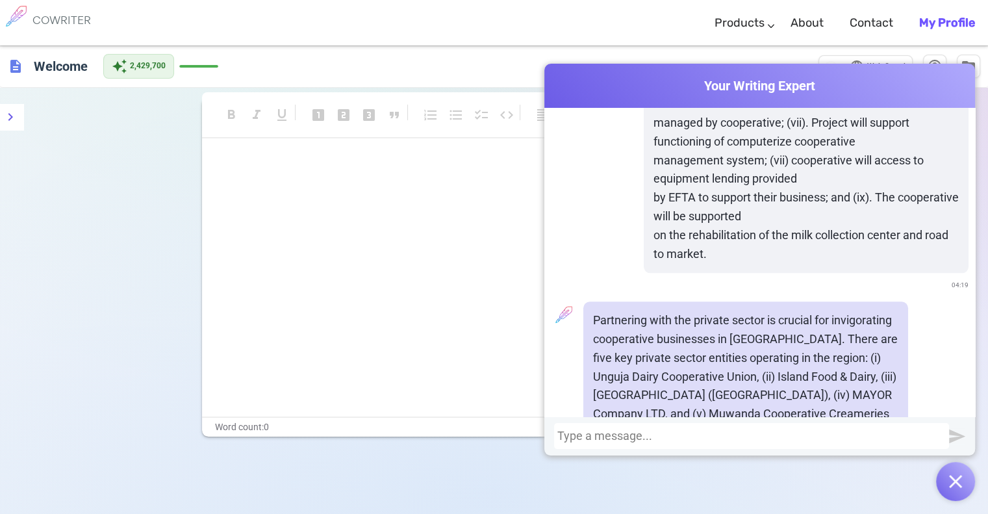
scroll to position [6132, 0]
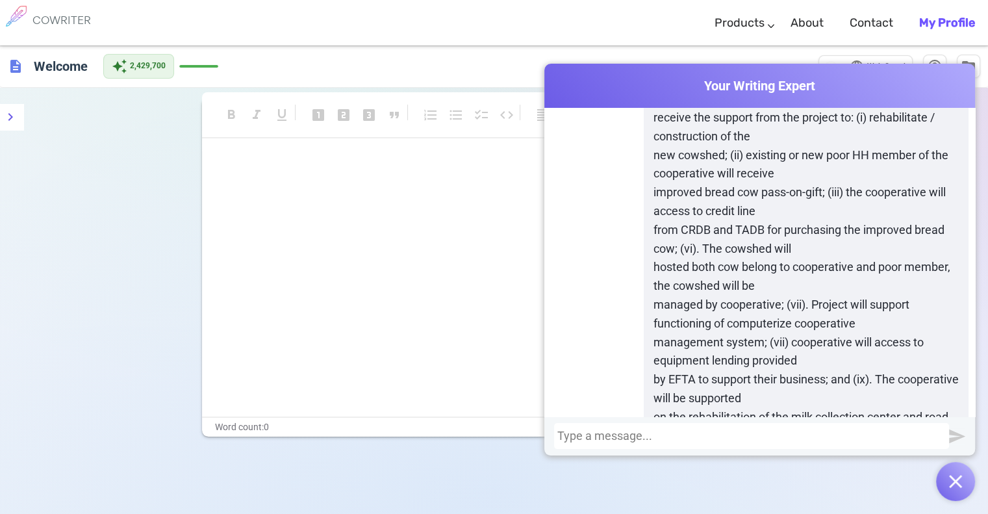
drag, startPoint x: 783, startPoint y: 303, endPoint x: 631, endPoint y: 268, distance: 156.5
copy div "Partnering with the private sector is crucial for invigorating cooperative busi…"
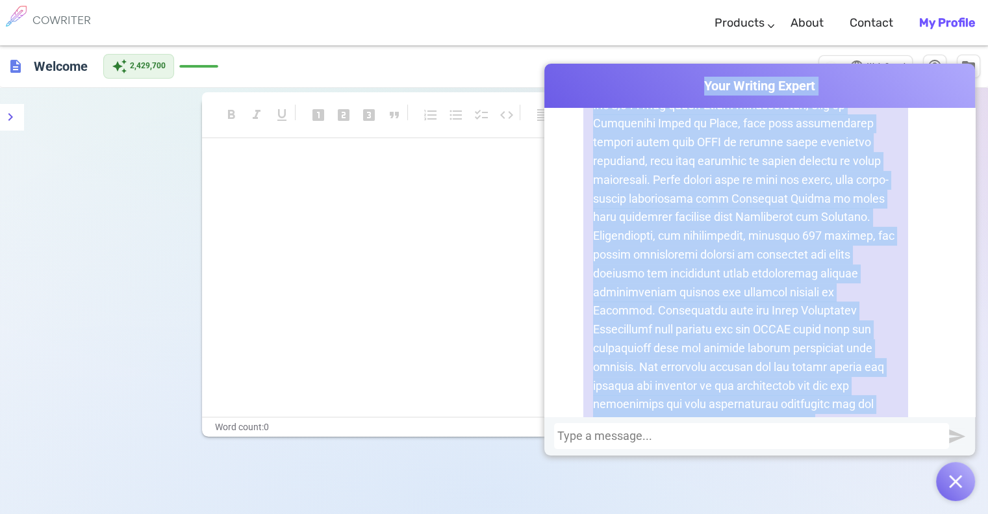
scroll to position [5075, 0]
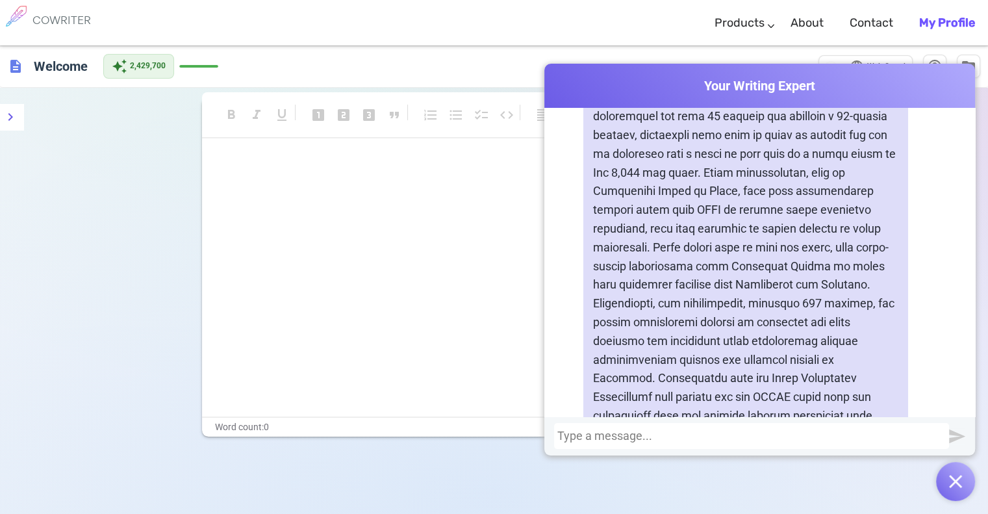
drag, startPoint x: 704, startPoint y: 411, endPoint x: 660, endPoint y: 398, distance: 46.0
copy div "Loremipsumd sita Consect Adipis el sed doe te incid utl etdolor ma ali enimadmi…"
click at [639, 441] on div at bounding box center [751, 435] width 388 height 13
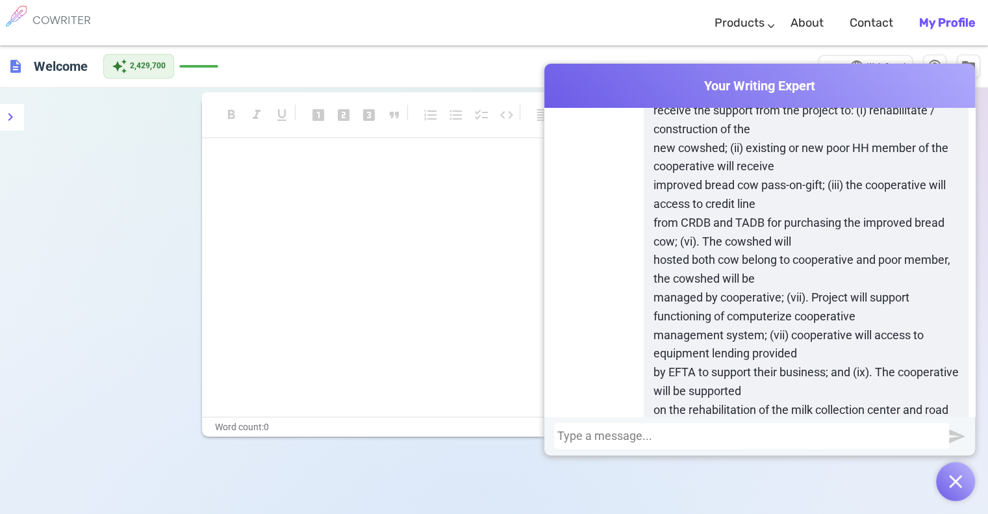
scroll to position [7888, 0]
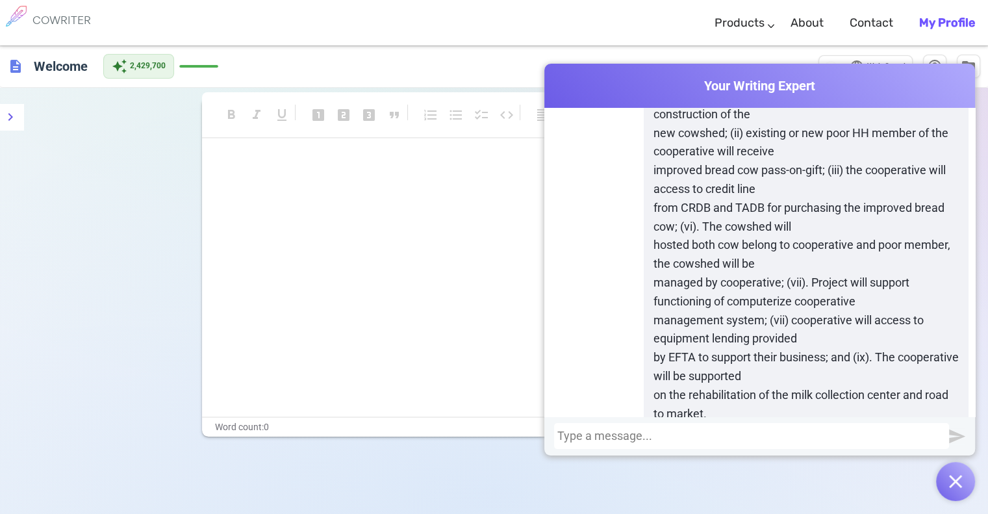
drag, startPoint x: 768, startPoint y: 304, endPoint x: 591, endPoint y: 238, distance: 188.5
copy div "Partnership with the private sector is key to revitalizing the cooperative busi…"
click at [641, 436] on div at bounding box center [751, 435] width 388 height 13
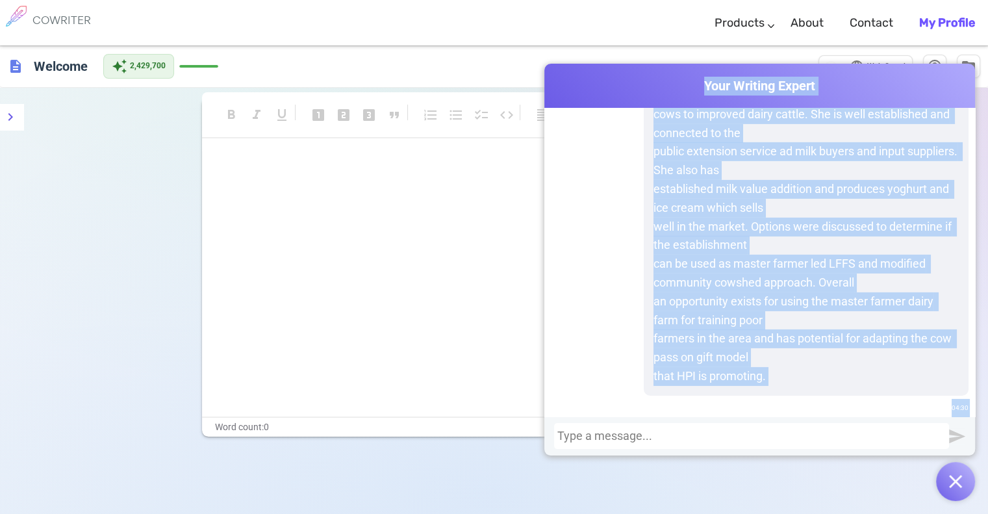
scroll to position [9119, 0]
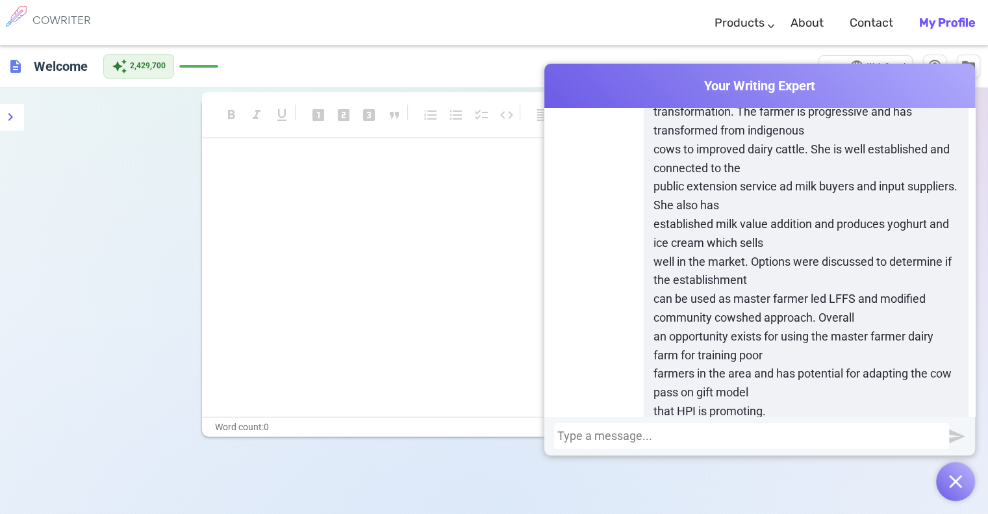
drag, startPoint x: 742, startPoint y: 311, endPoint x: 624, endPoint y: 216, distance: 152.0
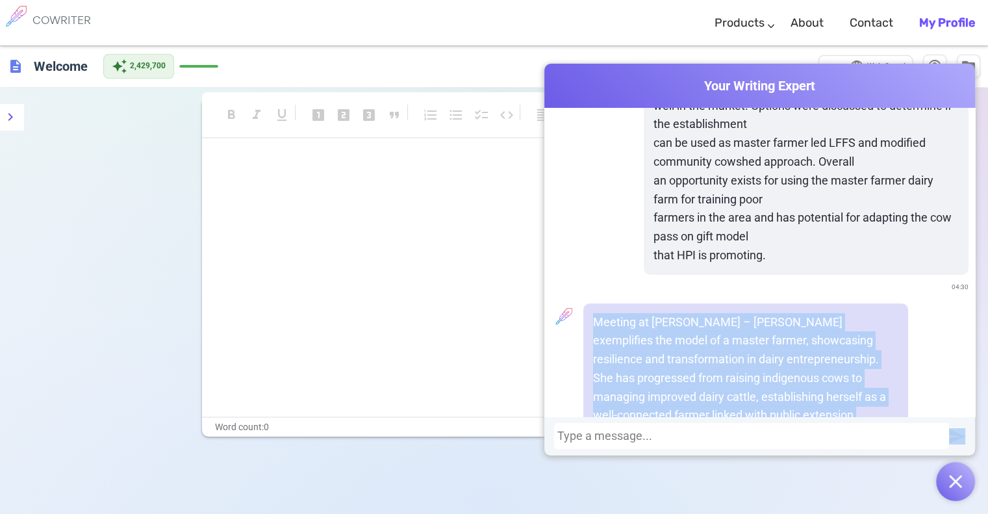
scroll to position [9323, 0]
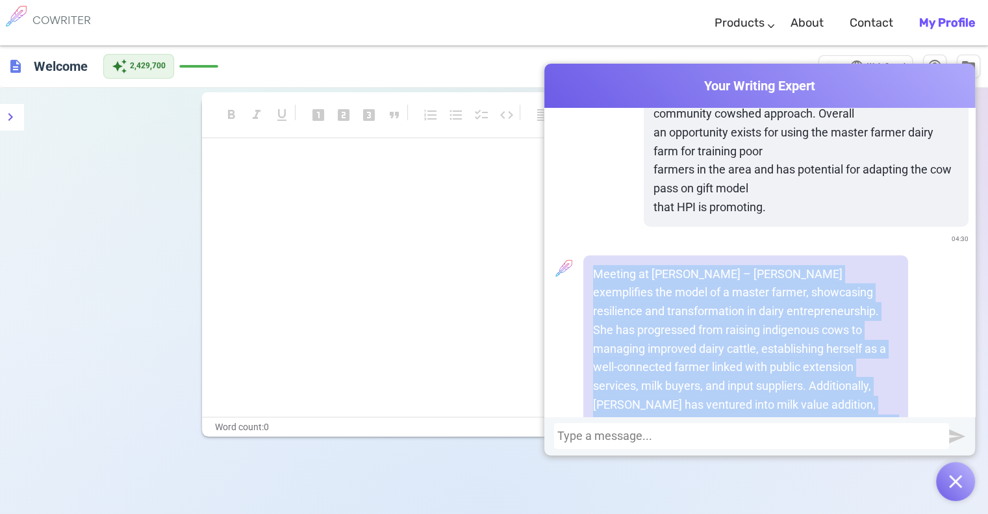
drag, startPoint x: 591, startPoint y: 216, endPoint x: 776, endPoint y: 310, distance: 207.7
click at [776, 310] on p "Meeting at [PERSON_NAME] – [PERSON_NAME] exemplifies the model of a master farm…" at bounding box center [745, 424] width 305 height 318
copy p "Meeting at [PERSON_NAME] – [PERSON_NAME] exemplifies the model of a master farm…"
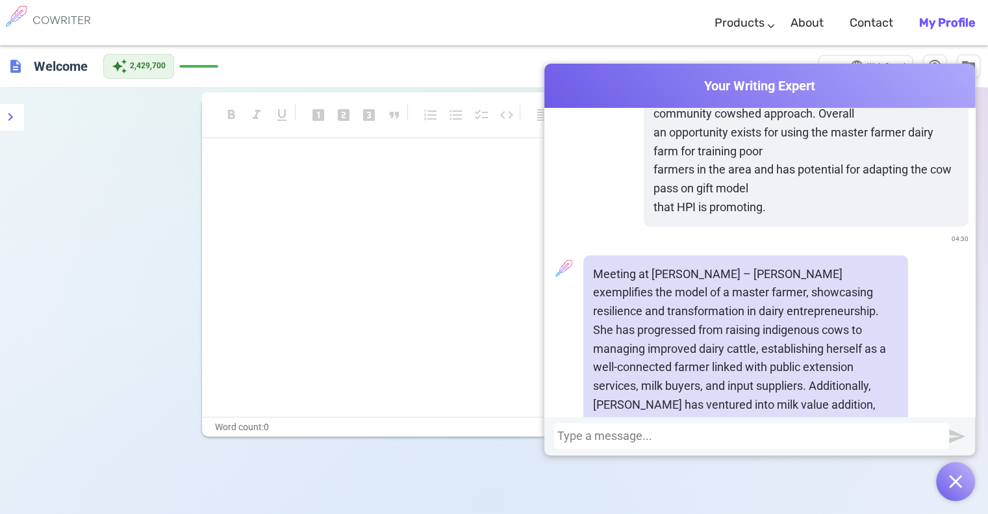
click at [642, 438] on div at bounding box center [751, 435] width 388 height 13
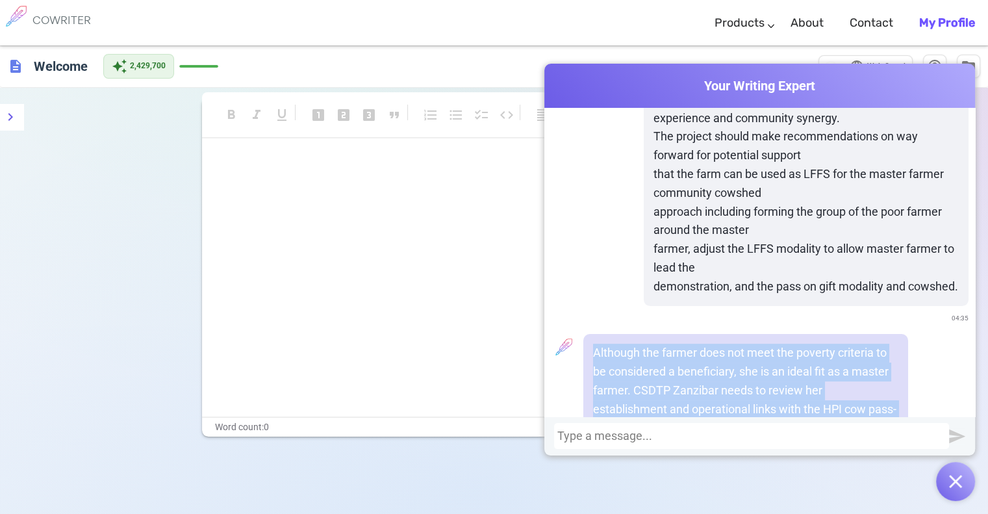
scroll to position [9965, 0]
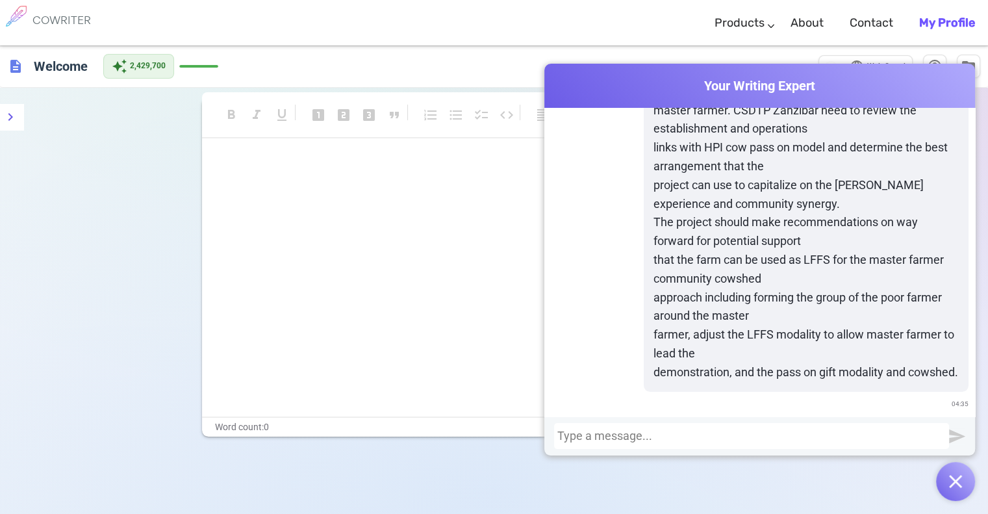
drag, startPoint x: 750, startPoint y: 321, endPoint x: 628, endPoint y: 211, distance: 164.7
copy p "Although the farmer does not meet the poverty criteria to be considered a benef…"
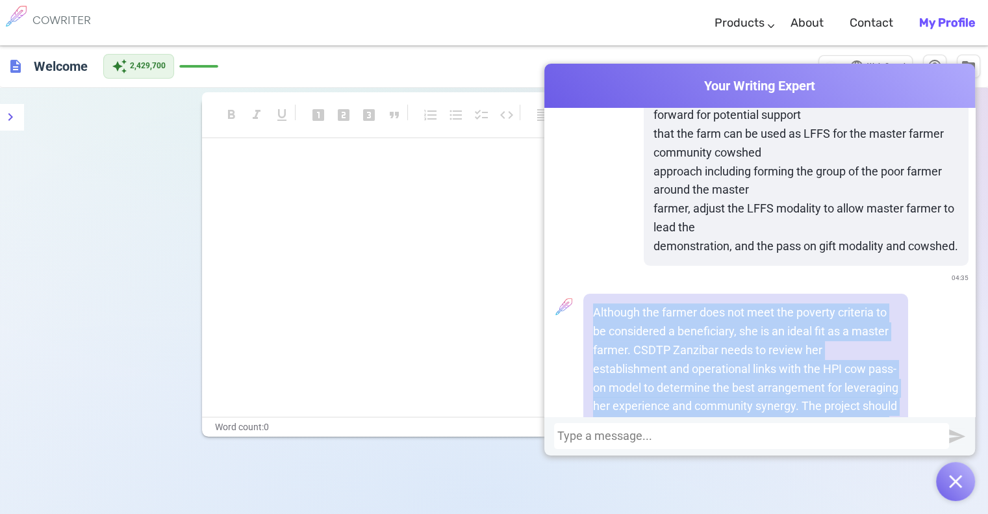
scroll to position [10091, 0]
